Goal: Task Accomplishment & Management: Use online tool/utility

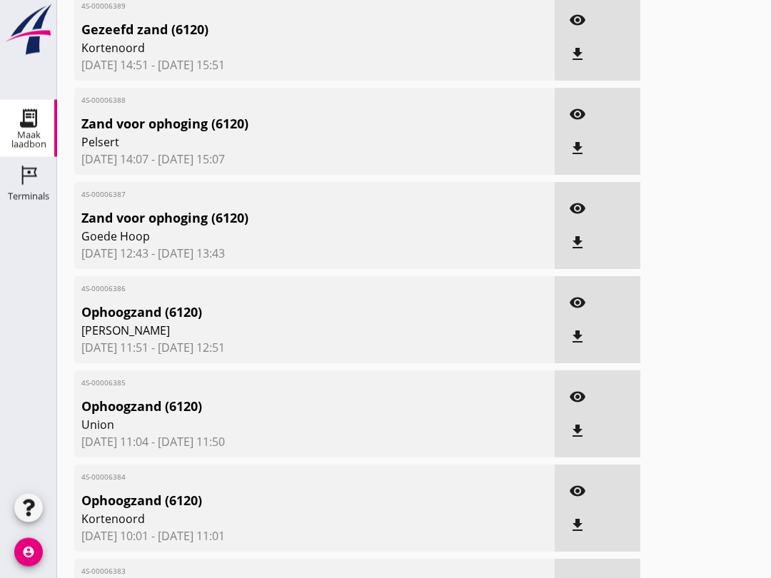
scroll to position [347, 0]
click at [586, 306] on button "visibility" at bounding box center [578, 302] width 26 height 26
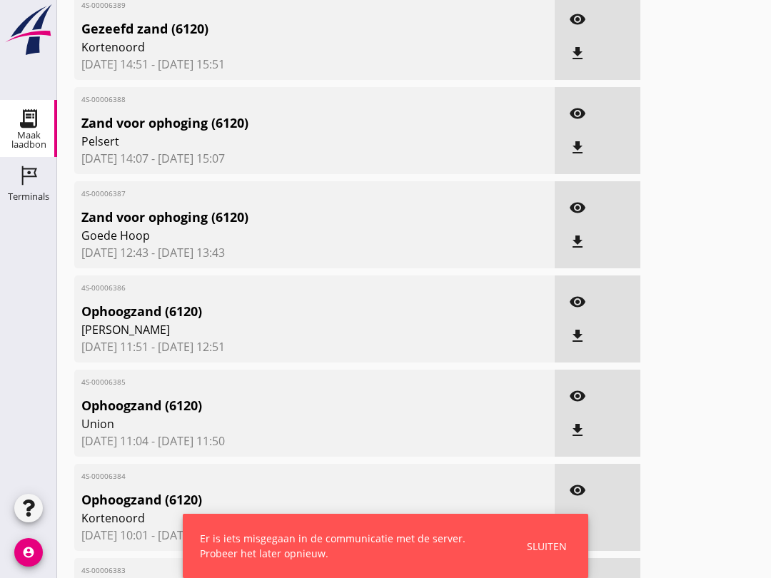
click at [541, 544] on div "Sluiten" at bounding box center [547, 546] width 40 height 15
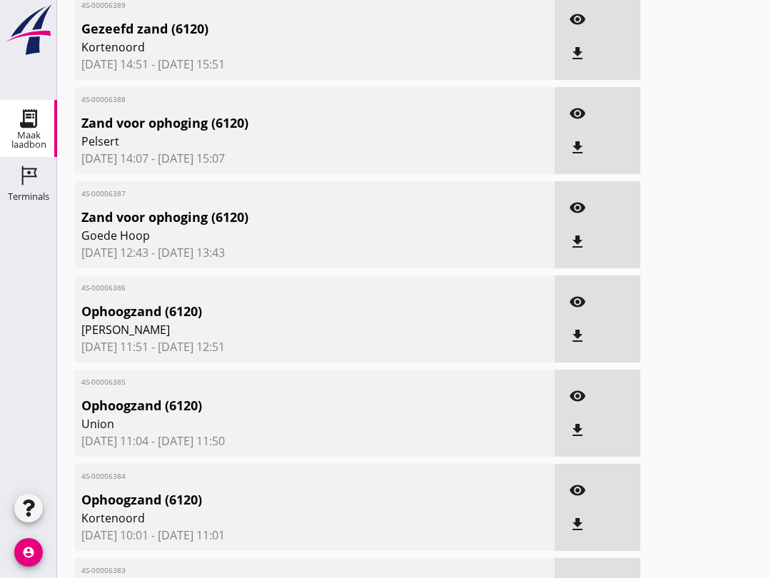
click at [9, 110] on link "Maak laadbon Maak laadbon" at bounding box center [28, 128] width 57 height 57
click at [18, 182] on icon "Terminals" at bounding box center [28, 175] width 23 height 23
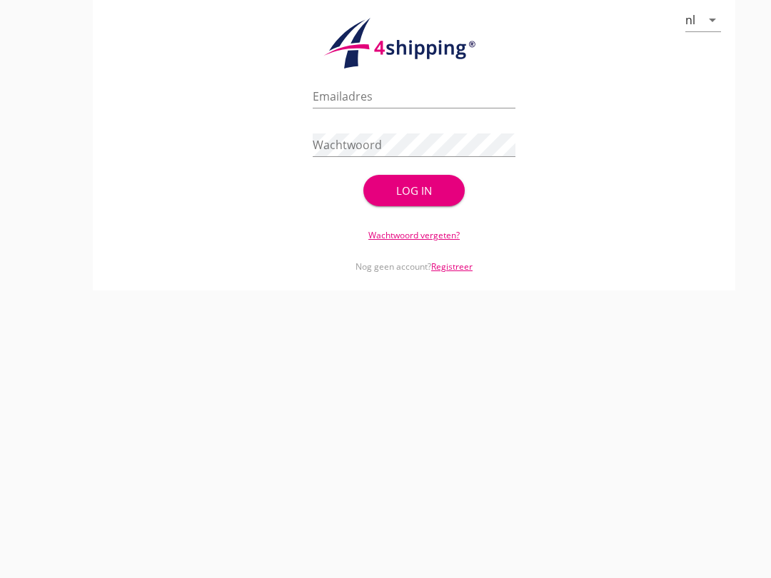
click at [448, 108] on input "Emailadres" at bounding box center [414, 96] width 203 height 23
type input "[EMAIL_ADDRESS][DOMAIN_NAME]"
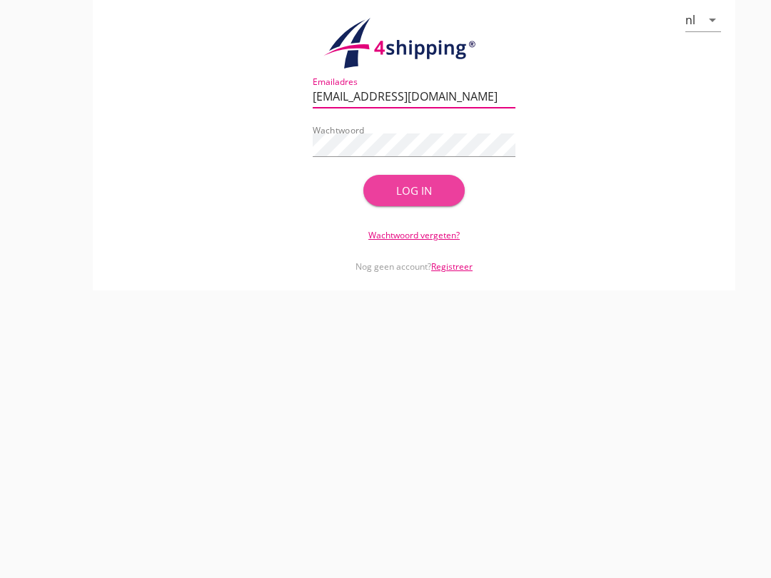
click at [437, 199] on div "Log in" at bounding box center [414, 191] width 56 height 16
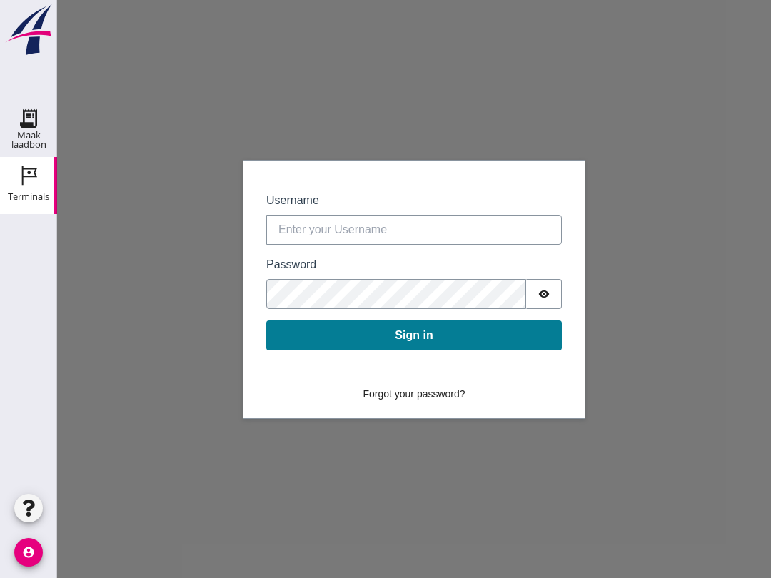
click at [34, 114] on use at bounding box center [28, 118] width 23 height 23
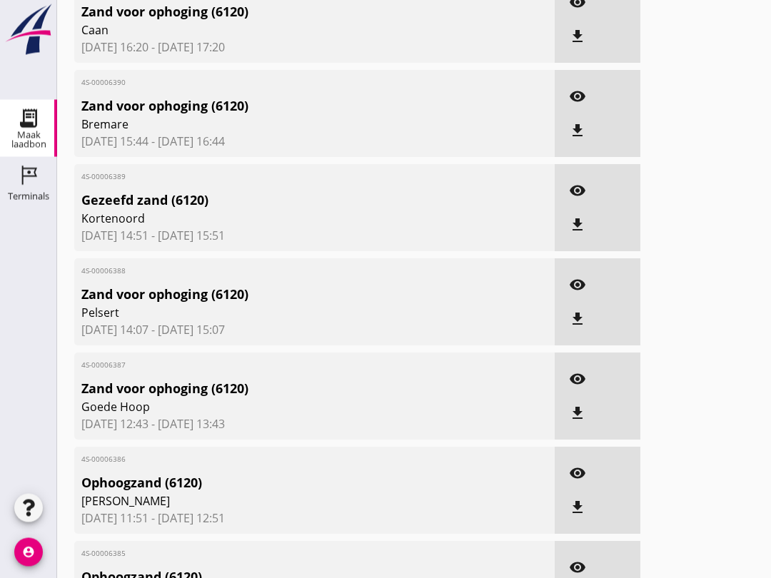
scroll to position [181, 0]
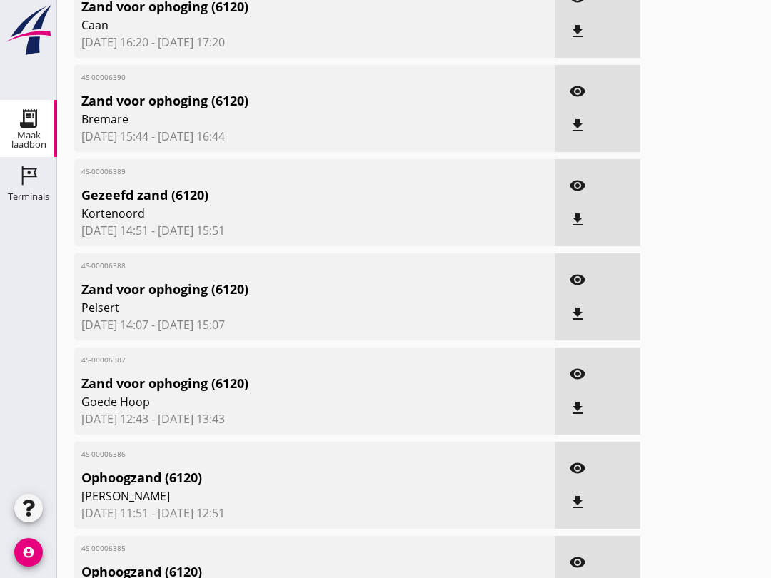
click at [586, 477] on icon "visibility" at bounding box center [577, 468] width 17 height 17
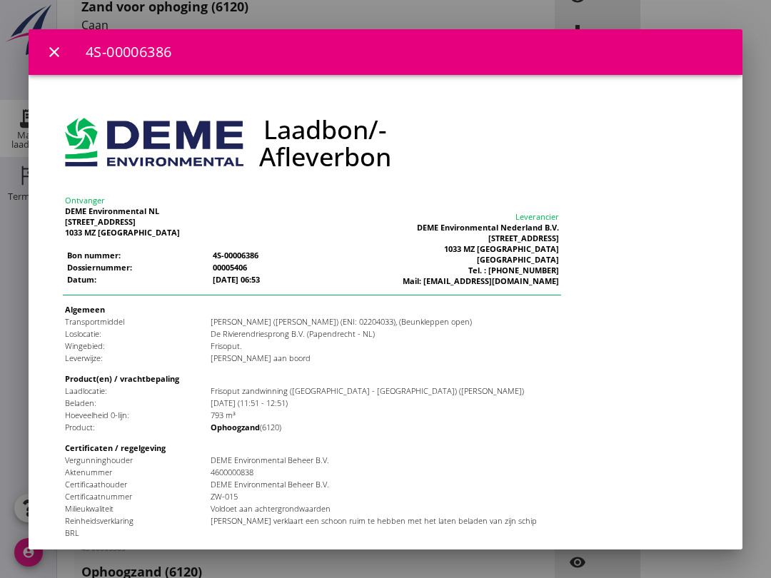
scroll to position [0, 0]
click at [47, 51] on icon "close" at bounding box center [54, 52] width 17 height 17
